Goal: Transaction & Acquisition: Purchase product/service

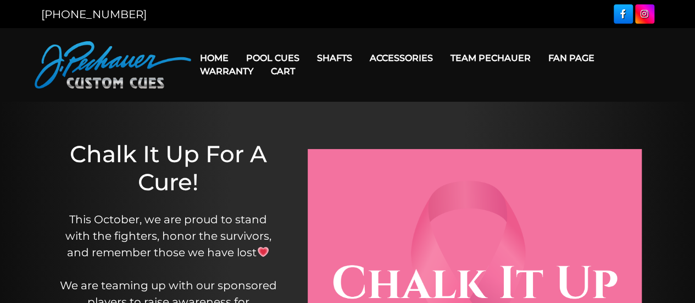
click at [259, 58] on link "Warranty" at bounding box center [226, 71] width 71 height 28
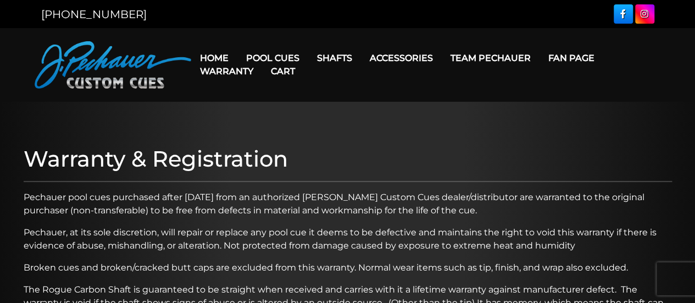
click at [260, 58] on link "Warranty" at bounding box center [226, 71] width 71 height 28
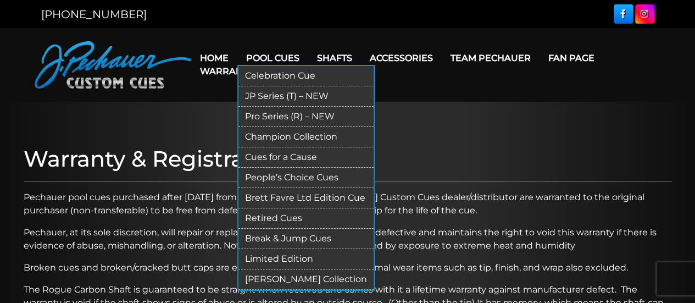
click at [281, 113] on link "Pro Series (R) – NEW" at bounding box center [305, 117] width 135 height 20
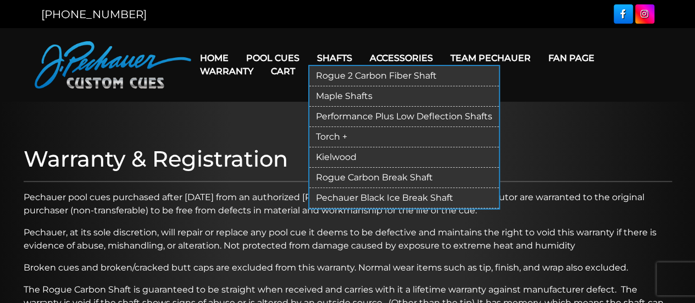
click at [336, 96] on link "Maple Shafts" at bounding box center [403, 96] width 189 height 20
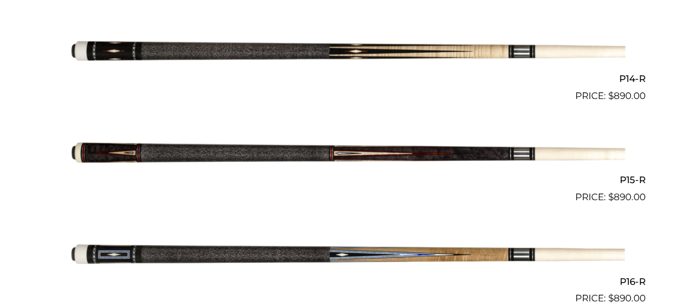
scroll to position [1661, 0]
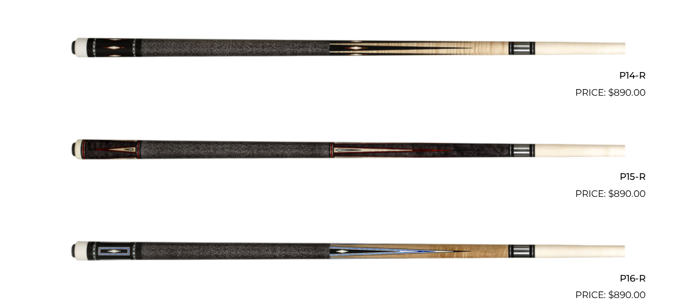
click at [391, 45] on img at bounding box center [347, 49] width 555 height 92
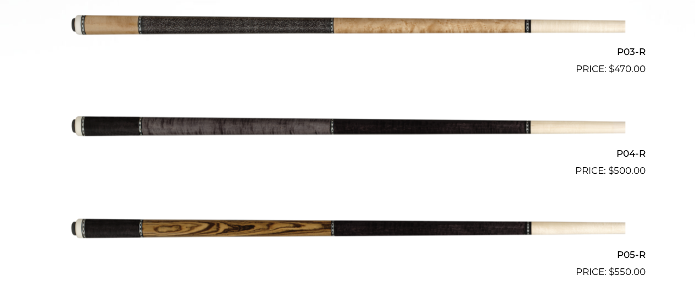
scroll to position [570, 0]
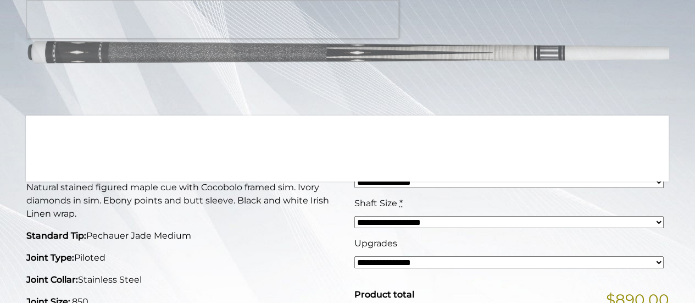
scroll to position [141, 0]
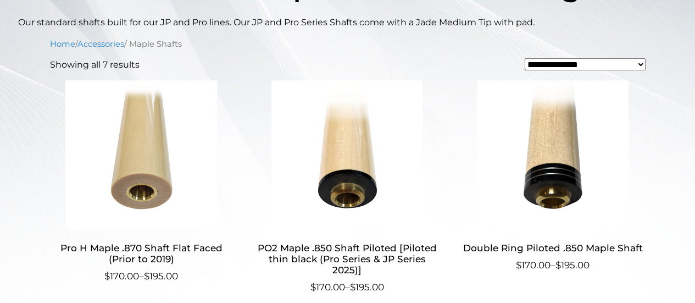
scroll to position [294, 0]
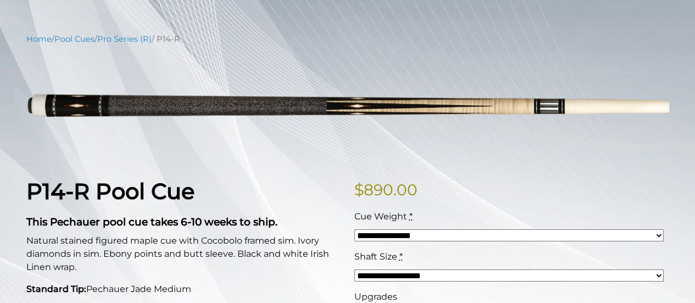
scroll to position [115, 0]
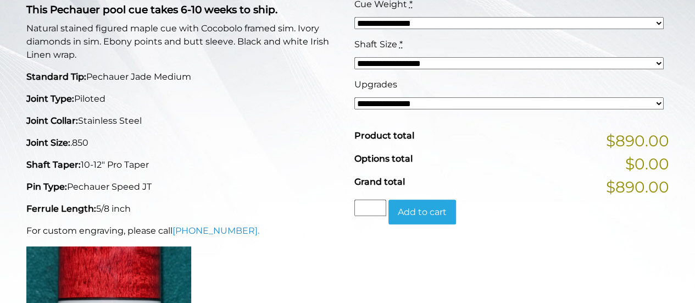
scroll to position [330, 0]
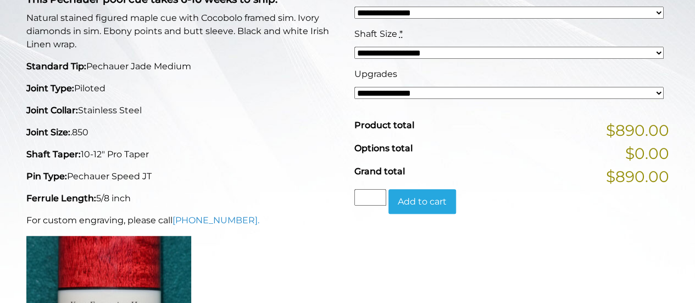
click at [659, 51] on select "**********" at bounding box center [508, 53] width 309 height 12
click at [282, 82] on p "Joint Type: Piloted" at bounding box center [183, 88] width 315 height 13
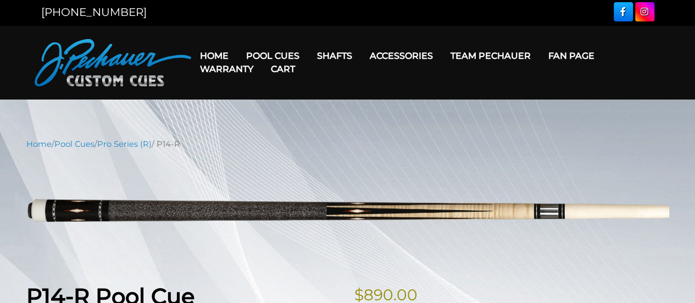
scroll to position [0, 0]
